Goal: Transaction & Acquisition: Book appointment/travel/reservation

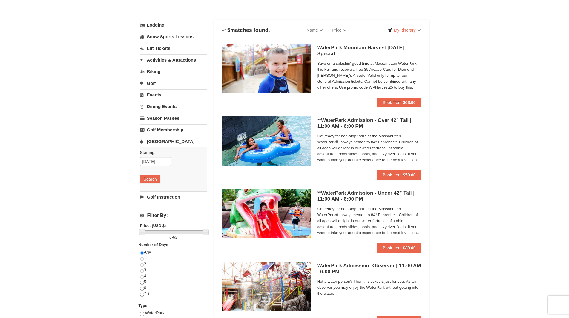
scroll to position [18, 0]
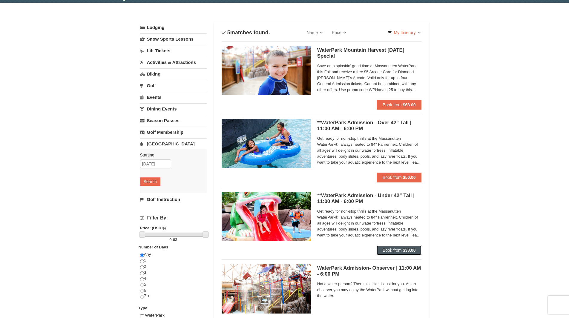
click at [398, 248] on span "Book from" at bounding box center [392, 250] width 19 height 5
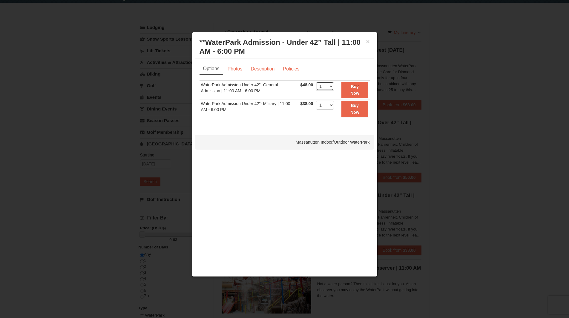
click at [332, 86] on select "1 2 3 4 5 6 7 8 9 10 11 12 13 14 15 16 17 18 19 20 21 22" at bounding box center [325, 86] width 18 height 9
select select "2"
click at [316, 82] on select "1 2 3 4 5 6 7 8 9 10 11 12 13 14 15 16 17 18 19 20 21 22" at bounding box center [325, 86] width 18 height 9
click at [333, 104] on select "1 2 3 4 5 6 7 8 9 10 11 12 13 14 15 16 17 18 19 20 21 22" at bounding box center [325, 105] width 18 height 9
select select "2"
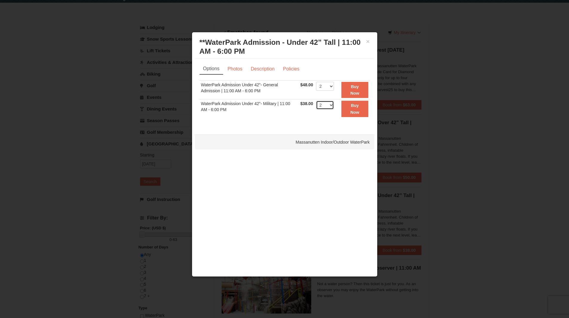
click at [316, 101] on select "1 2 3 4 5 6 7 8 9 10 11 12 13 14 15 16 17 18 19 20 21 22" at bounding box center [325, 105] width 18 height 9
click at [368, 42] on button "×" at bounding box center [368, 42] width 4 height 6
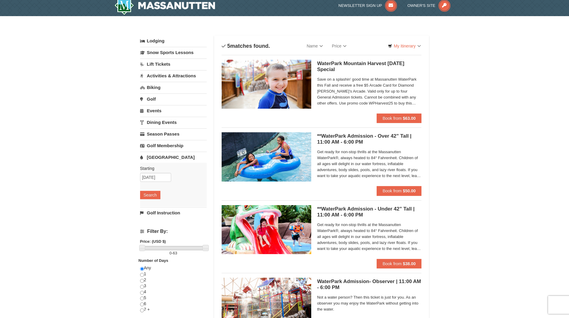
scroll to position [0, 0]
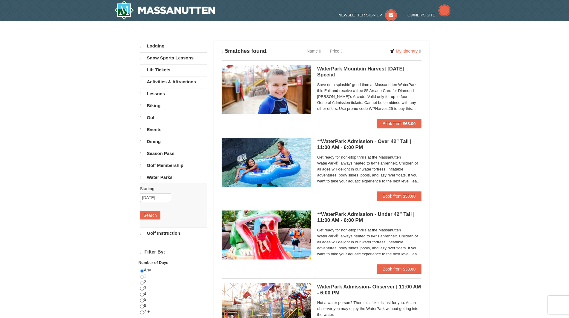
select select "10"
